Goal: Navigation & Orientation: Find specific page/section

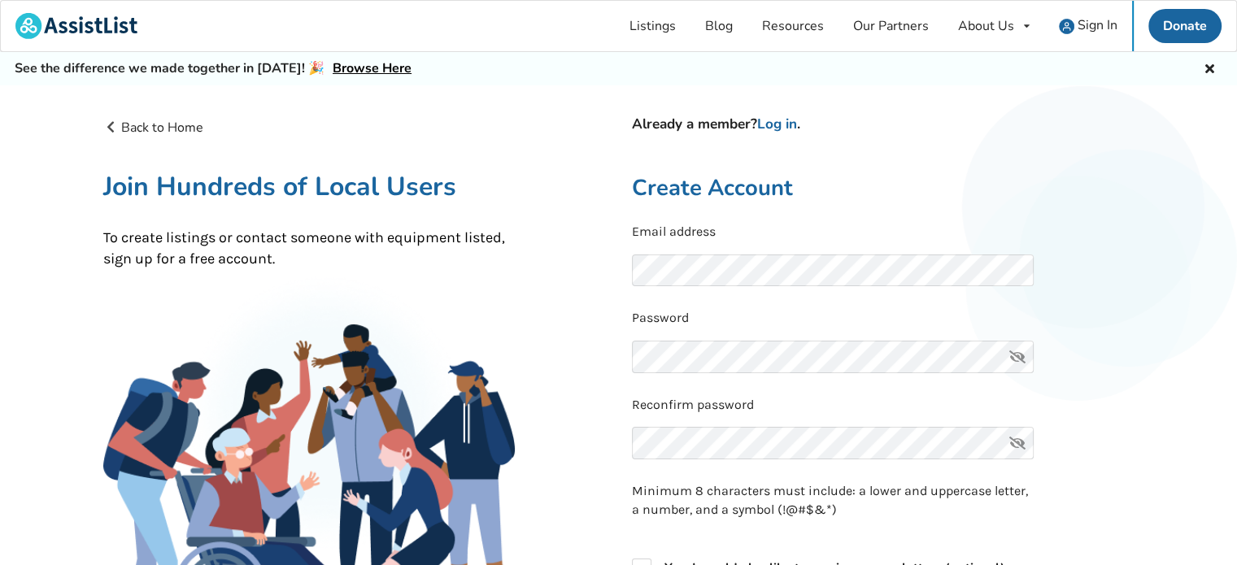
click at [1013, 353] on icon at bounding box center [1017, 357] width 33 height 33
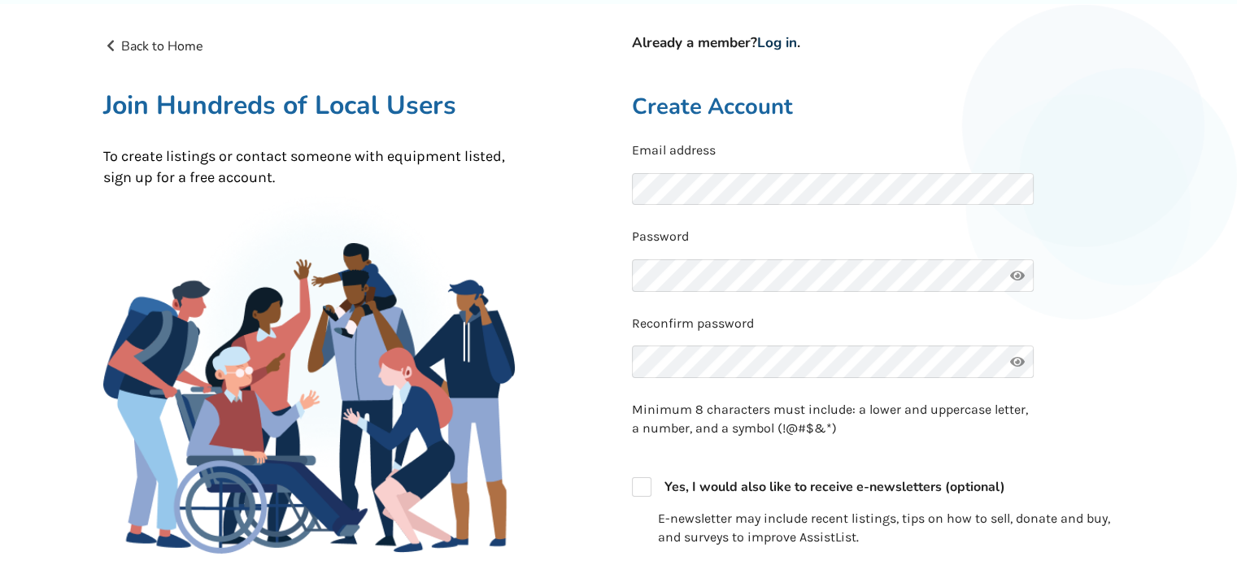
click at [787, 37] on link "Log in" at bounding box center [777, 42] width 40 height 19
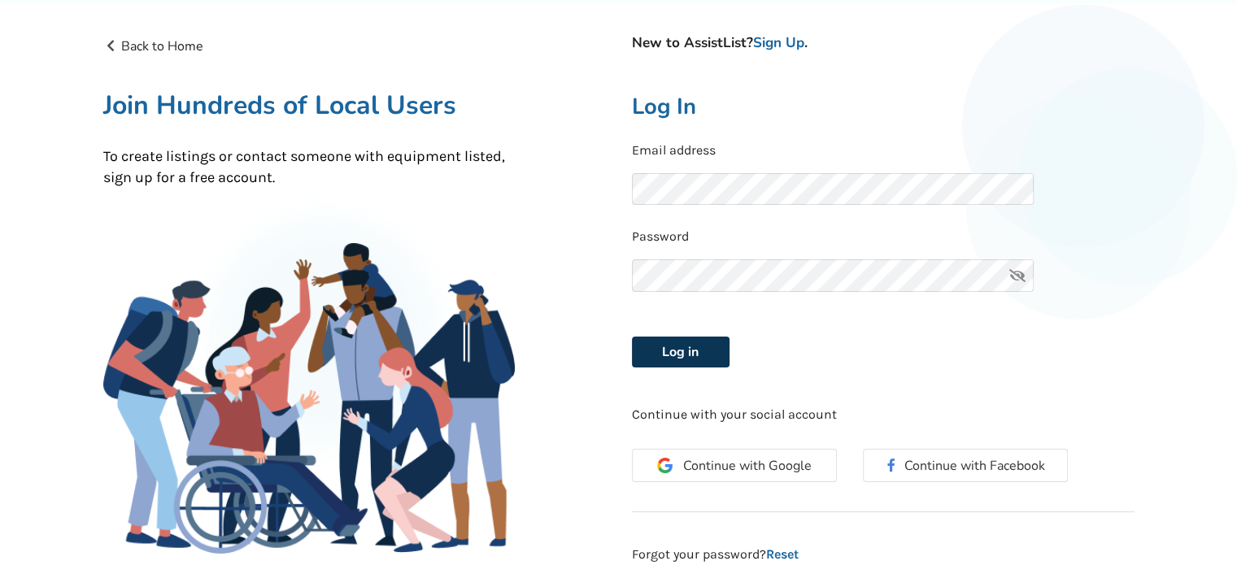
click at [712, 350] on button "Log in" at bounding box center [681, 352] width 98 height 31
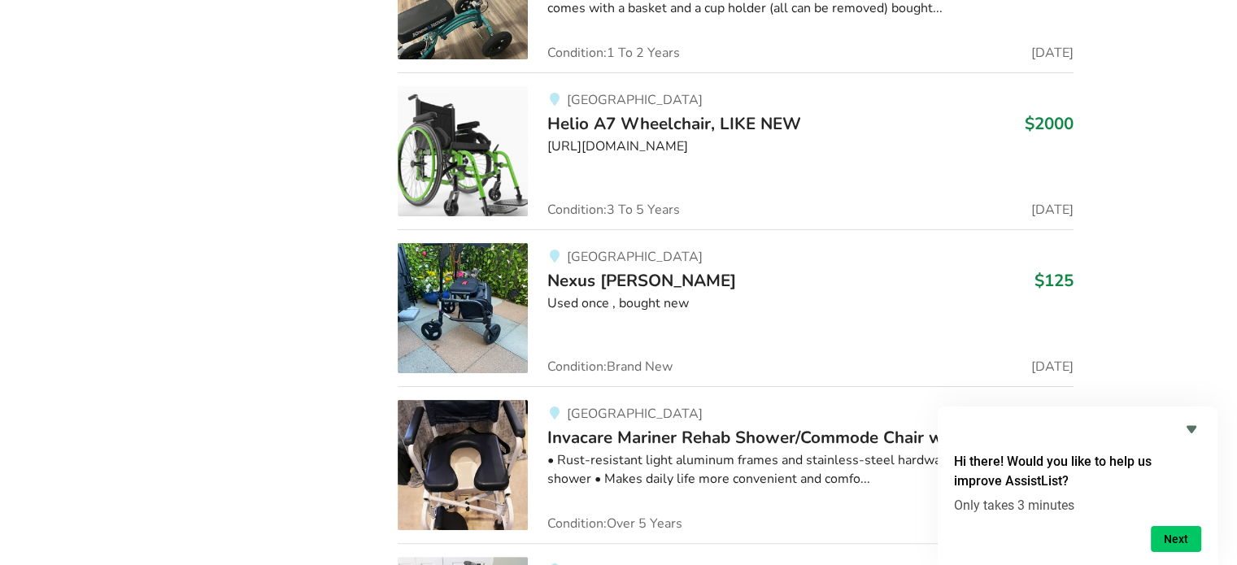
scroll to position [37536, 0]
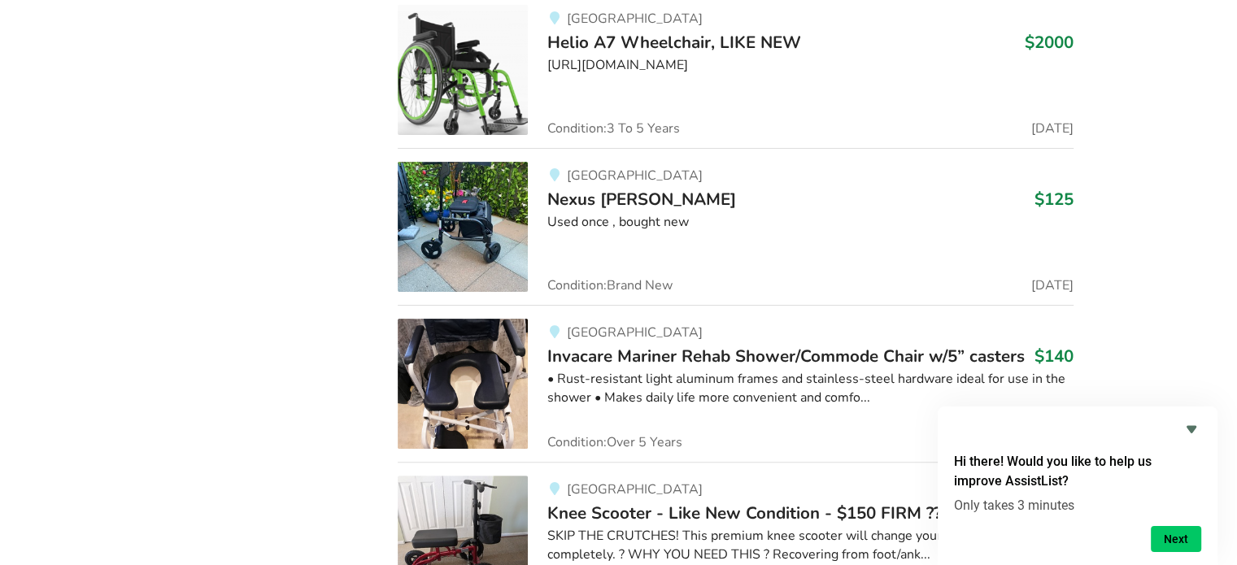
click at [483, 187] on img at bounding box center [463, 227] width 130 height 130
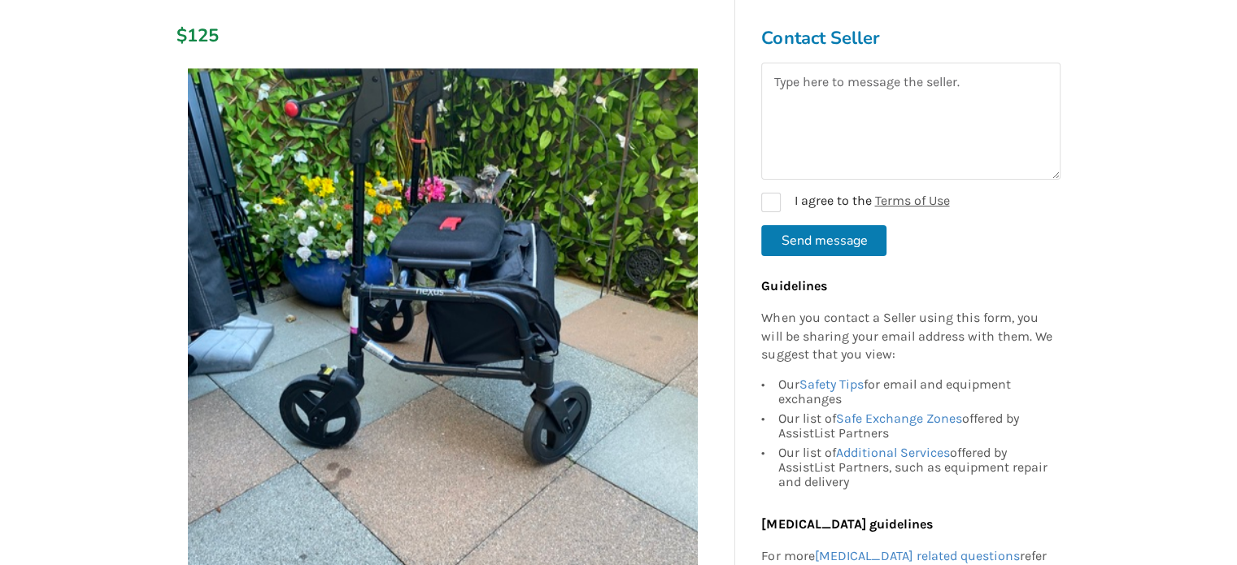
scroll to position [244, 0]
